Goal: Find contact information: Find contact information

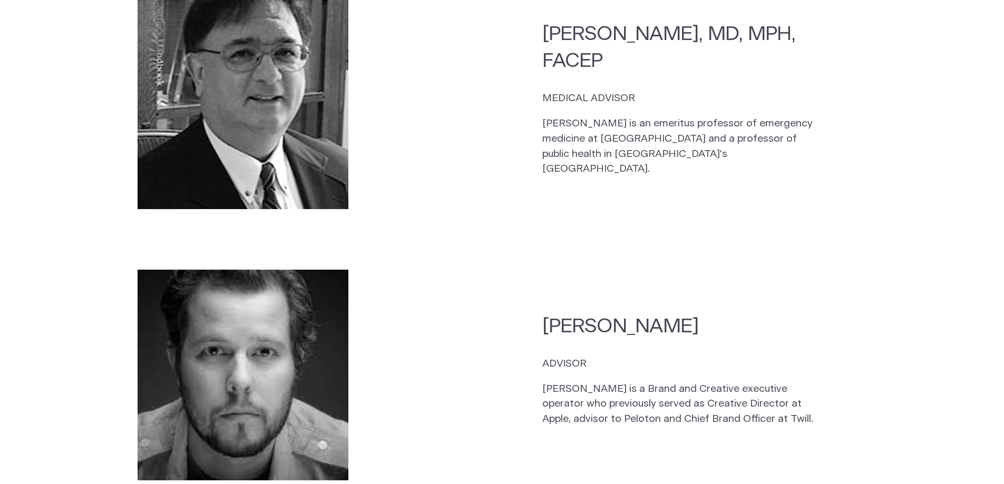
scroll to position [2425, 0]
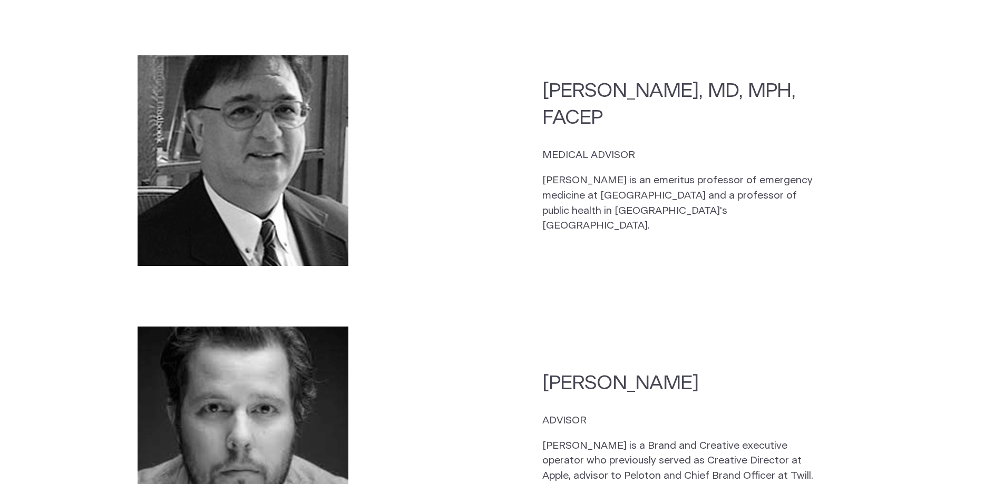
click at [682, 317] on section "Scott Witt ADVISOR Scott is a Brand and Creative executive operator who previou…" at bounding box center [501, 432] width 809 height 231
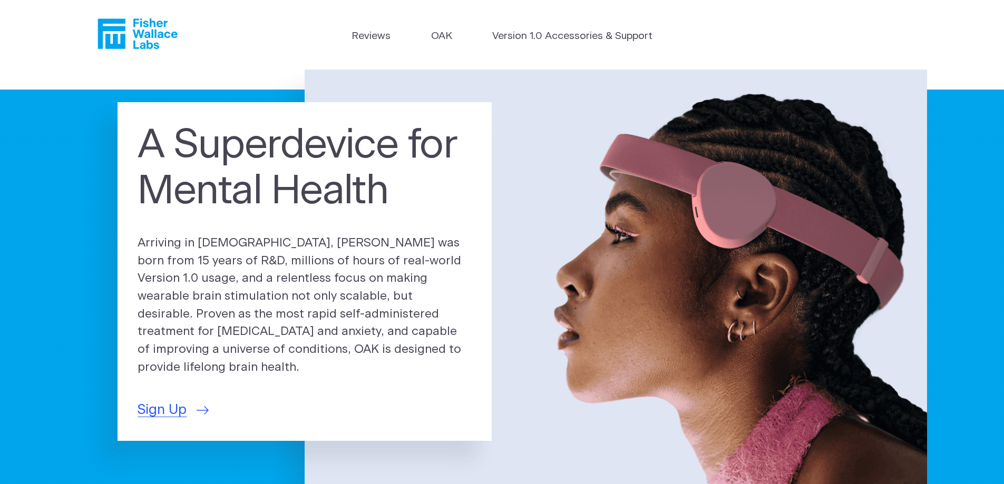
scroll to position [1, 0]
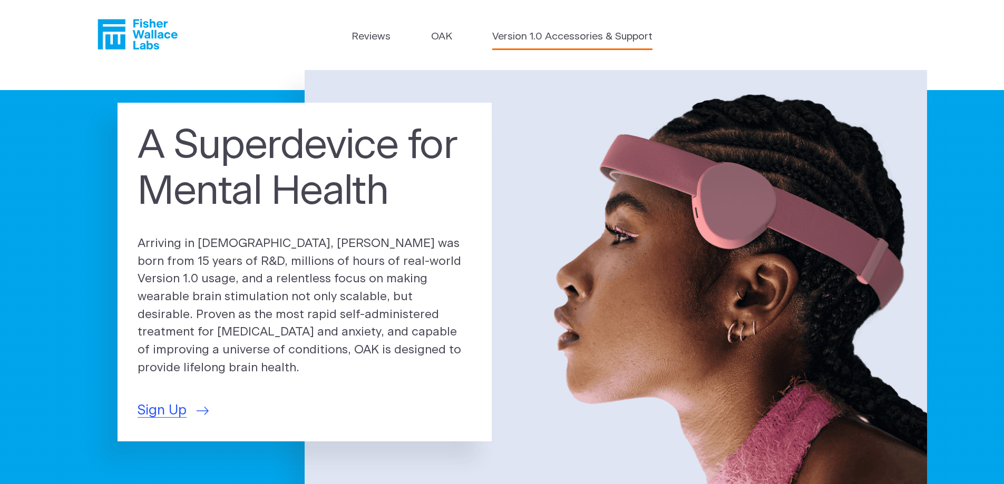
click at [506, 38] on link "Version 1.0 Accessories & Support" at bounding box center [572, 37] width 160 height 15
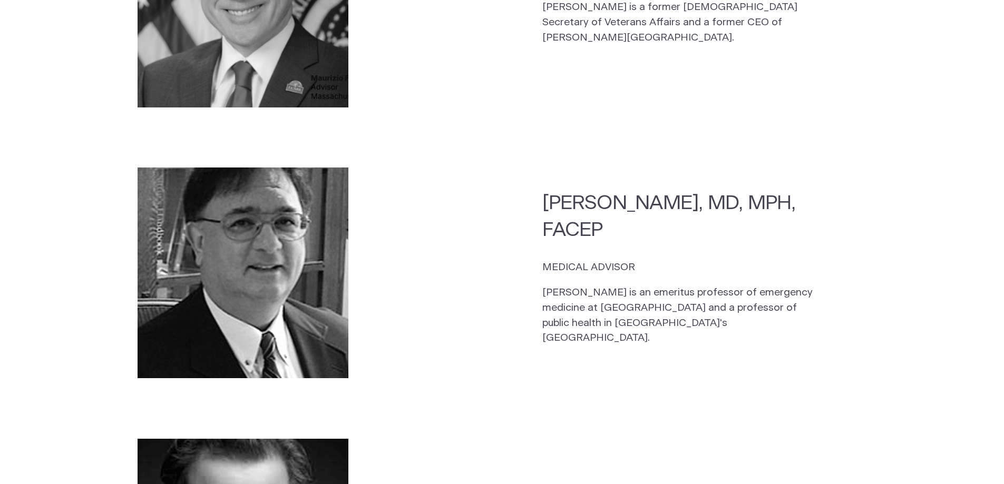
scroll to position [2319, 0]
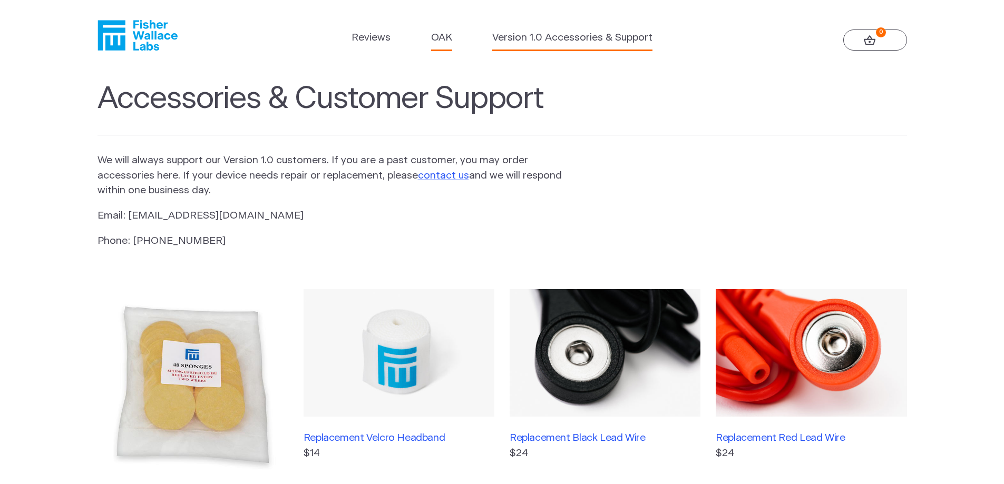
click at [437, 38] on link "OAK" at bounding box center [441, 38] width 21 height 15
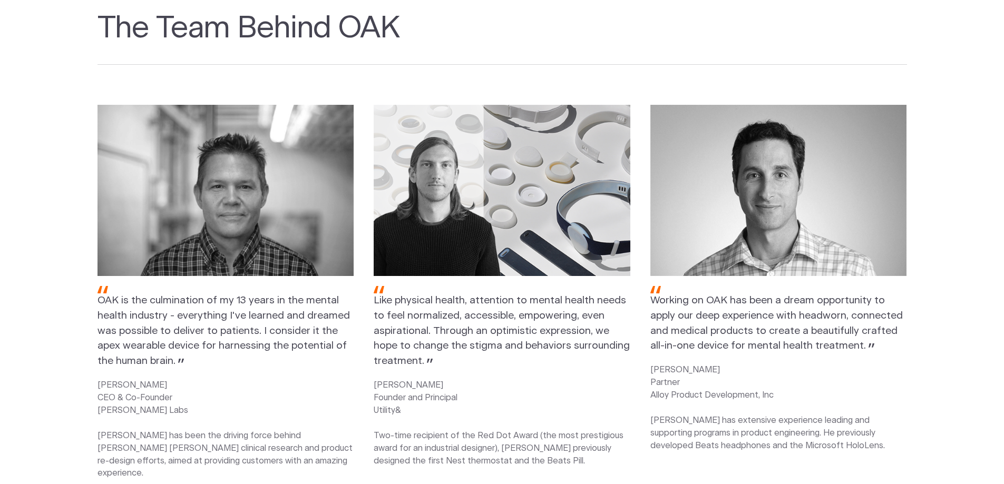
scroll to position [1370, 0]
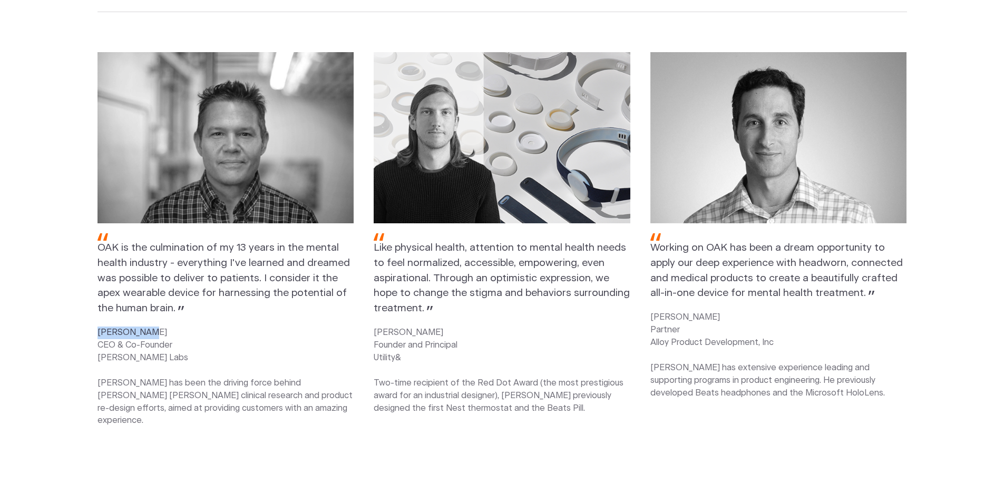
drag, startPoint x: 157, startPoint y: 297, endPoint x: 97, endPoint y: 299, distance: 60.1
click at [97, 327] on p "KELLY ROMAN CEO & Co-Founder Fisher Wallace Labs Kelly has been the driving for…" at bounding box center [225, 377] width 257 height 101
copy p "KELLY ROMAN"
drag, startPoint x: 423, startPoint y: 299, endPoint x: 376, endPoint y: 300, distance: 46.9
click at [376, 327] on p "ERIC FIELDS Founder and Principal Utility& Two-time recipient of the Red Dot Aw…" at bounding box center [502, 371] width 257 height 88
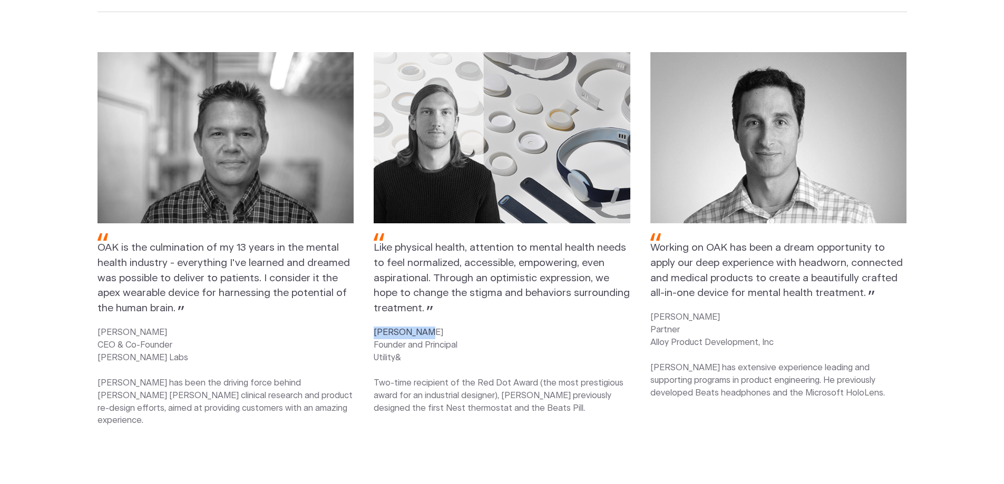
copy p "ERIC FIELDS"
drag, startPoint x: 718, startPoint y: 282, endPoint x: 651, endPoint y: 284, distance: 66.4
click at [651, 311] on p "CHRIS FRUHAUF Partner Alloy Product Development, Inc Chris has extensive experi…" at bounding box center [778, 355] width 257 height 88
copy p "CHRIS FRUHAUF"
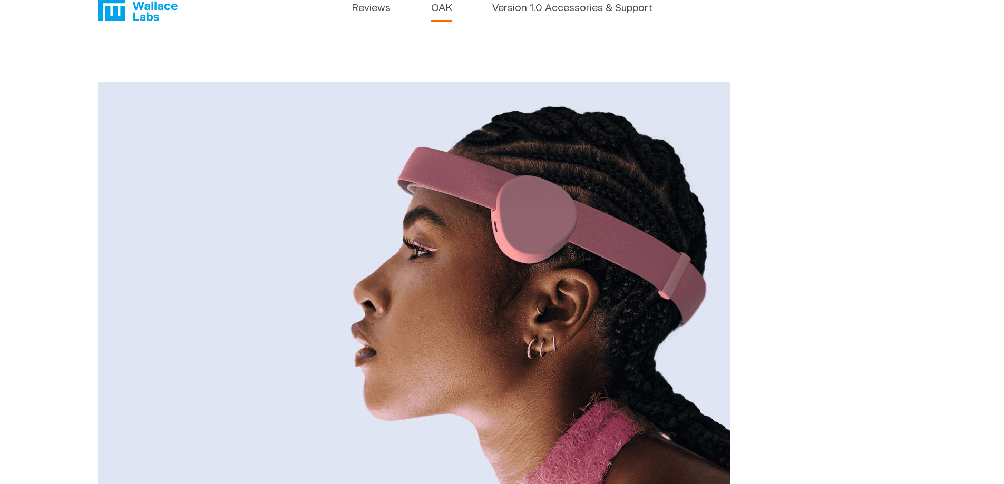
scroll to position [0, 0]
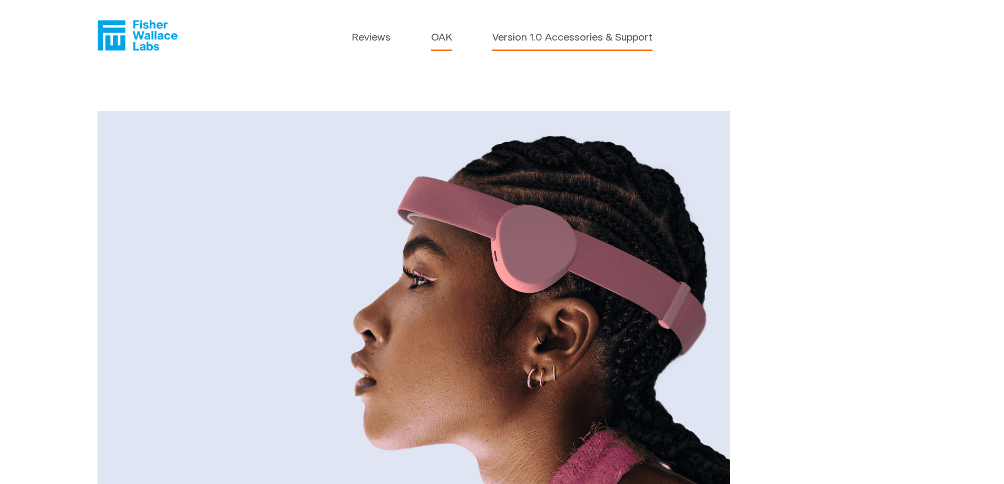
click at [555, 33] on link "Version 1.0 Accessories & Support" at bounding box center [572, 38] width 160 height 15
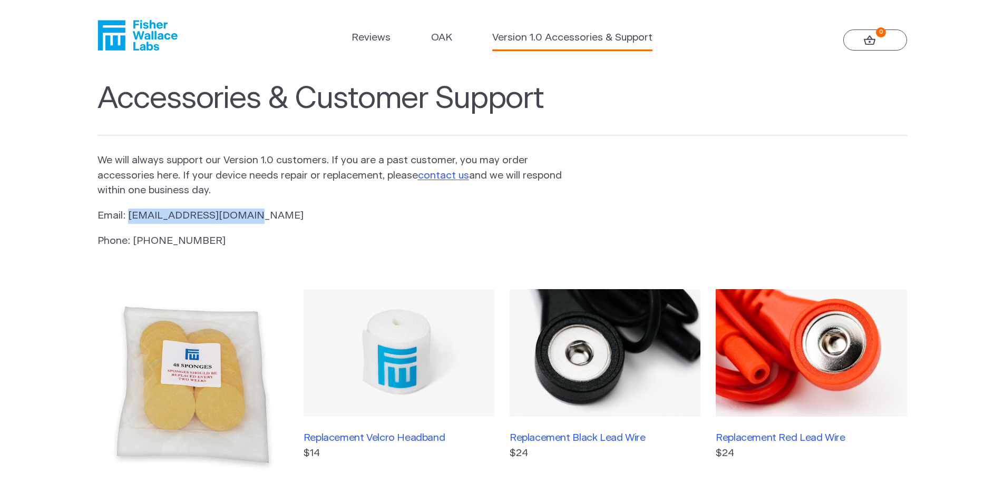
drag, startPoint x: 261, startPoint y: 215, endPoint x: 129, endPoint y: 217, distance: 132.3
click at [129, 217] on p "Email: [EMAIL_ADDRESS][DOMAIN_NAME]" at bounding box center [330, 216] width 466 height 15
copy p "[EMAIL_ADDRESS][DOMAIN_NAME]"
click at [736, 212] on section "Accessories & Customer Support We will always support our Version 1.0 customers…" at bounding box center [502, 431] width 1004 height 721
click at [360, 36] on link "Reviews" at bounding box center [371, 38] width 39 height 15
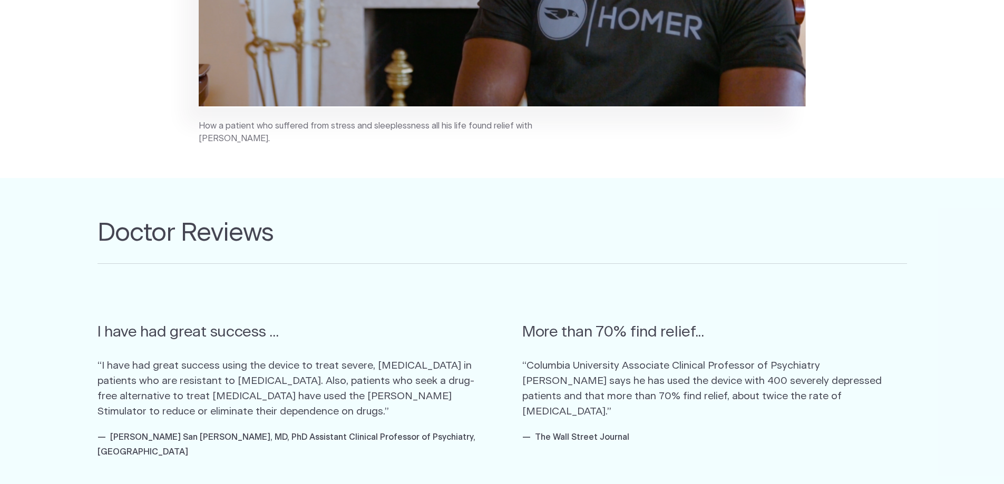
scroll to position [317, 0]
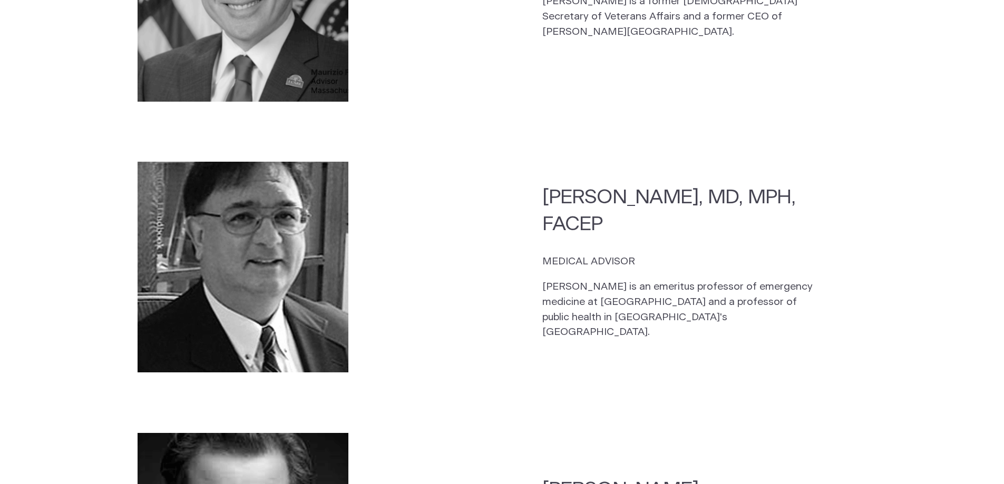
scroll to position [2319, 0]
